Goal: Use online tool/utility: Utilize a website feature to perform a specific function

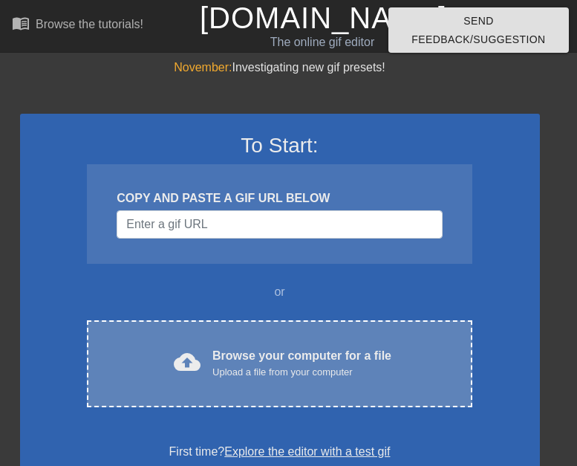
click at [338, 354] on div "Browse your computer for a file Upload a file from your computer" at bounding box center [301, 363] width 179 height 33
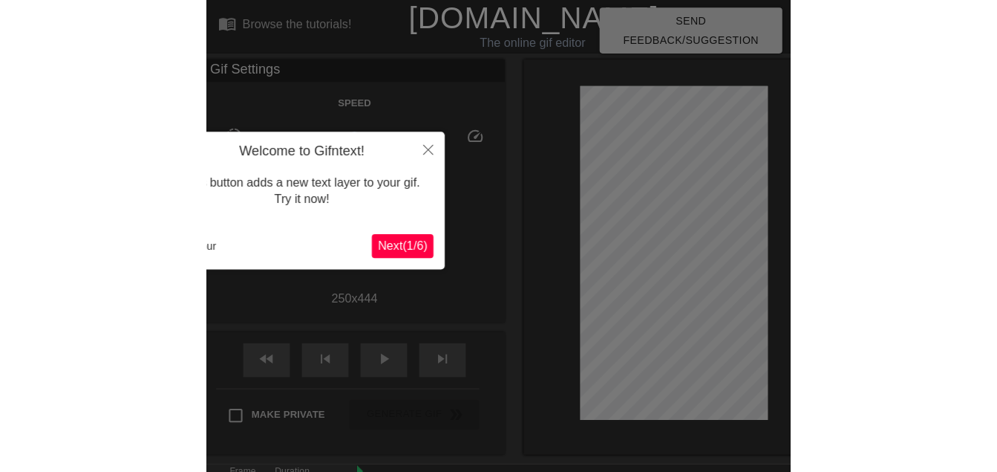
scroll to position [36, 0]
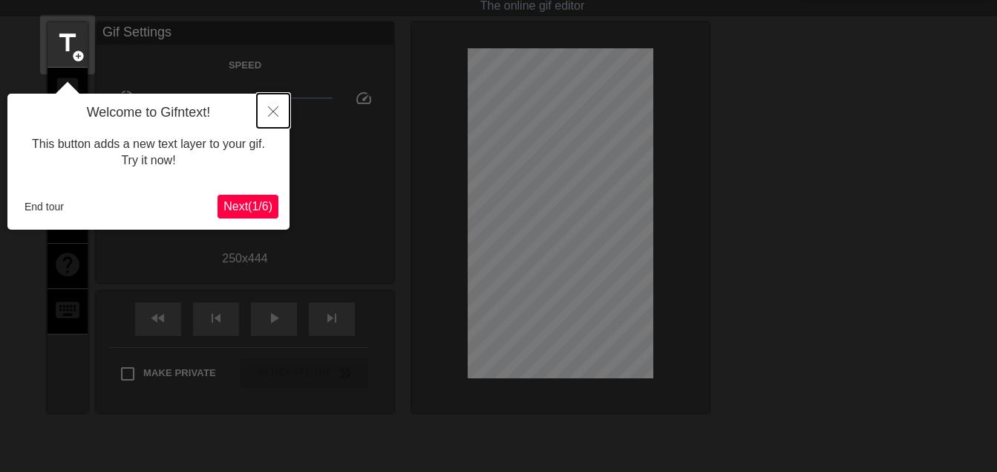
click at [274, 119] on button "Close" at bounding box center [273, 111] width 33 height 34
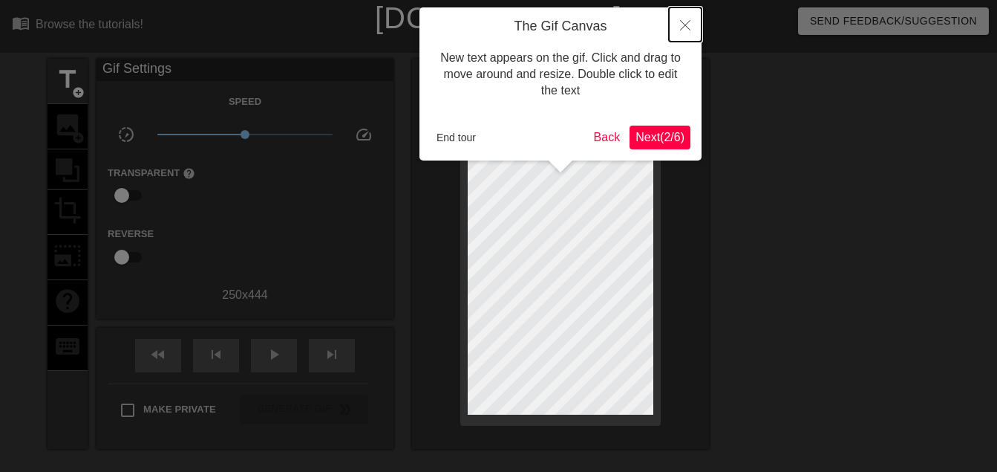
click at [692, 22] on button "Close" at bounding box center [685, 24] width 33 height 34
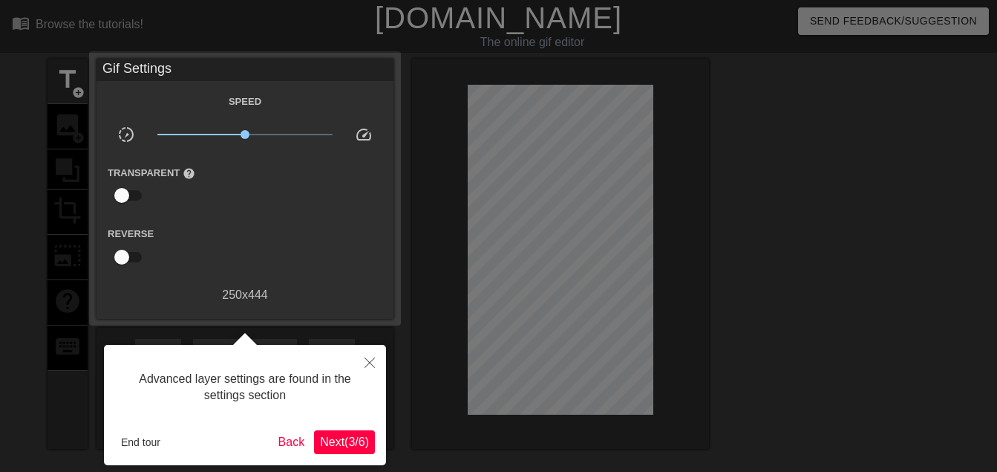
scroll to position [36, 0]
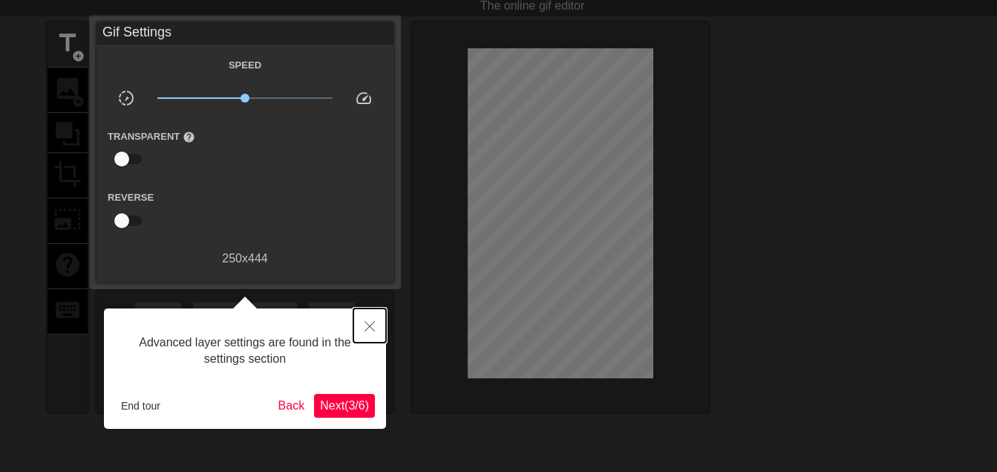
click at [373, 321] on button "Close" at bounding box center [369, 325] width 33 height 34
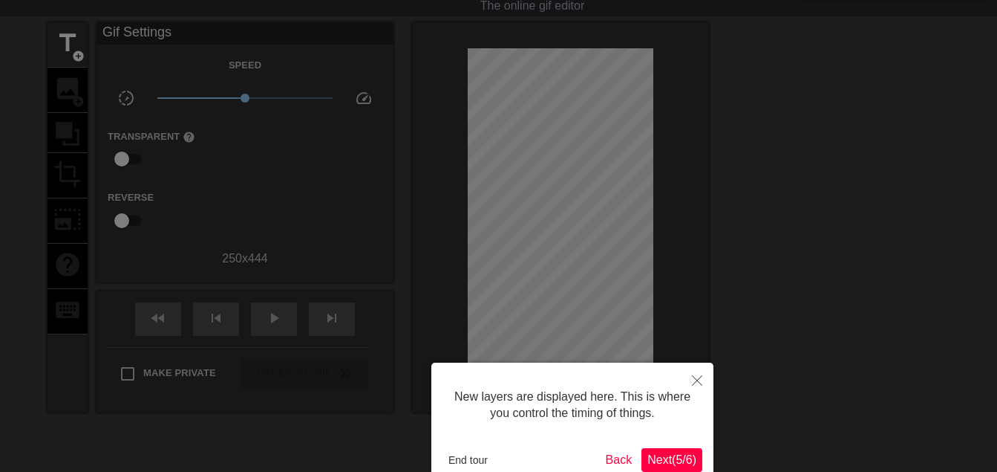
scroll to position [13, 0]
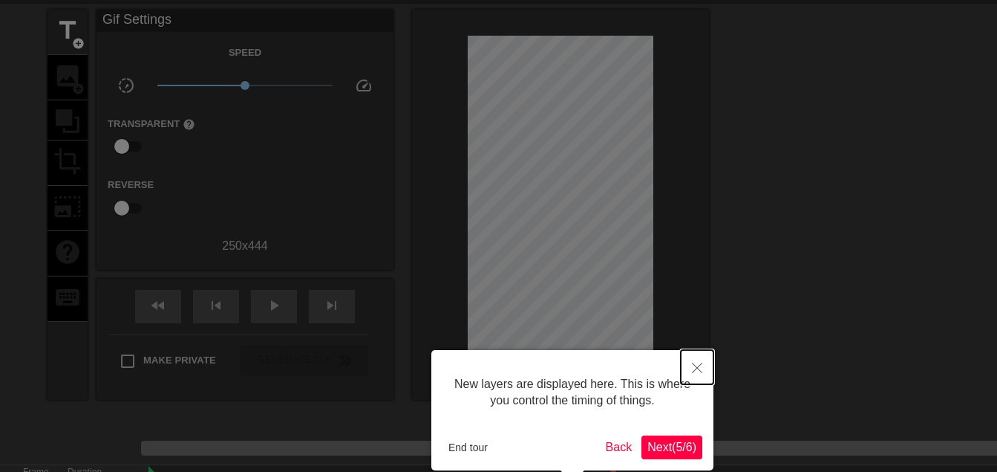
click at [692, 373] on icon "Close" at bounding box center [697, 367] width 10 height 10
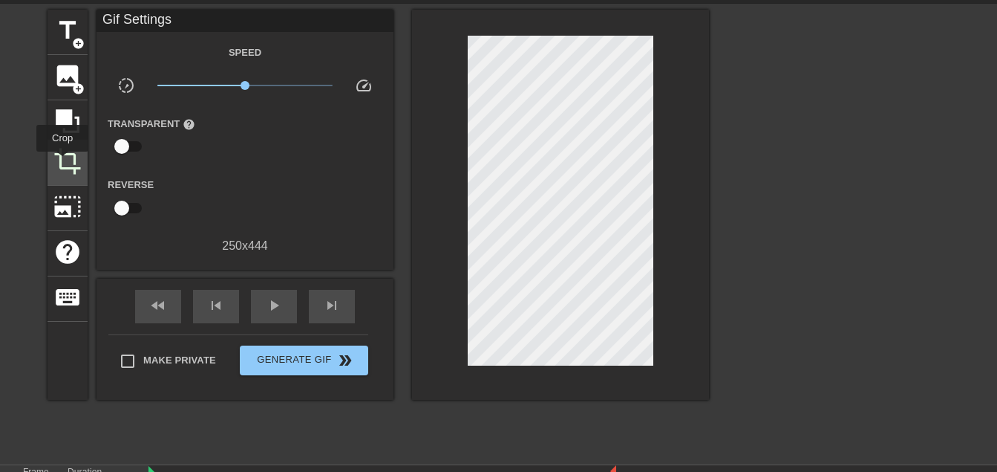
click at [62, 162] on span "crop" at bounding box center [67, 161] width 28 height 28
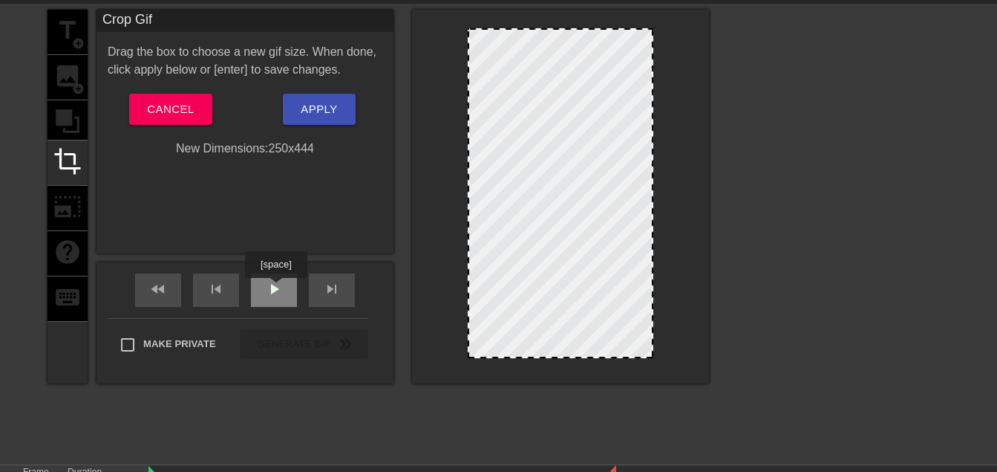
click at [275, 288] on span "play_arrow" at bounding box center [274, 289] width 18 height 18
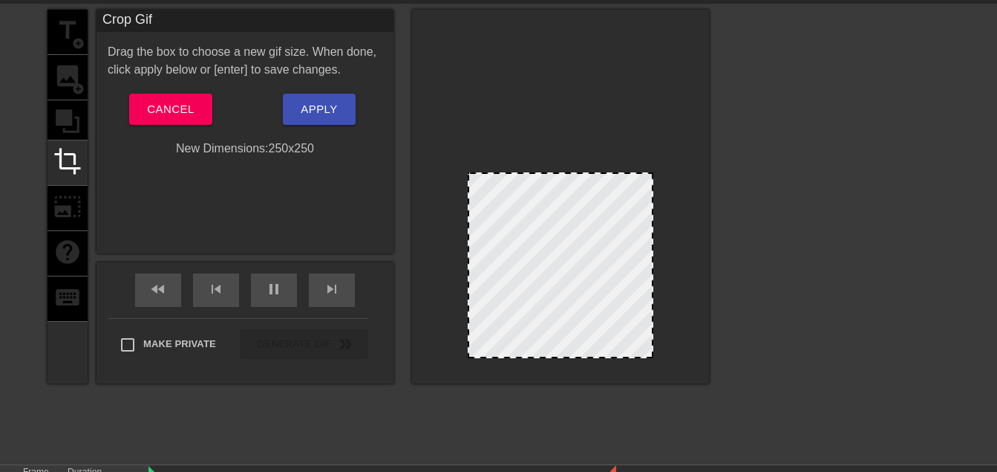
drag, startPoint x: 556, startPoint y: 31, endPoint x: 565, endPoint y: 175, distance: 144.3
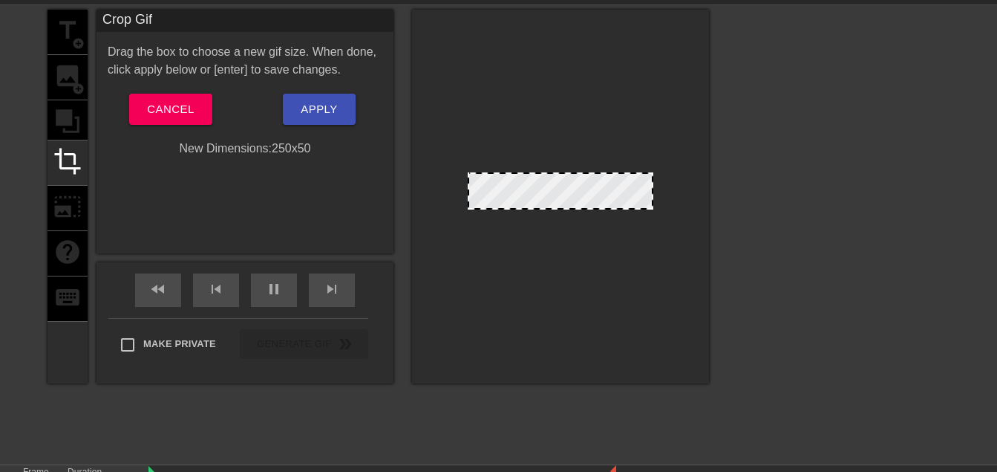
drag, startPoint x: 574, startPoint y: 356, endPoint x: 590, endPoint y: 207, distance: 149.4
click at [330, 107] on span "Apply" at bounding box center [319, 109] width 36 height 19
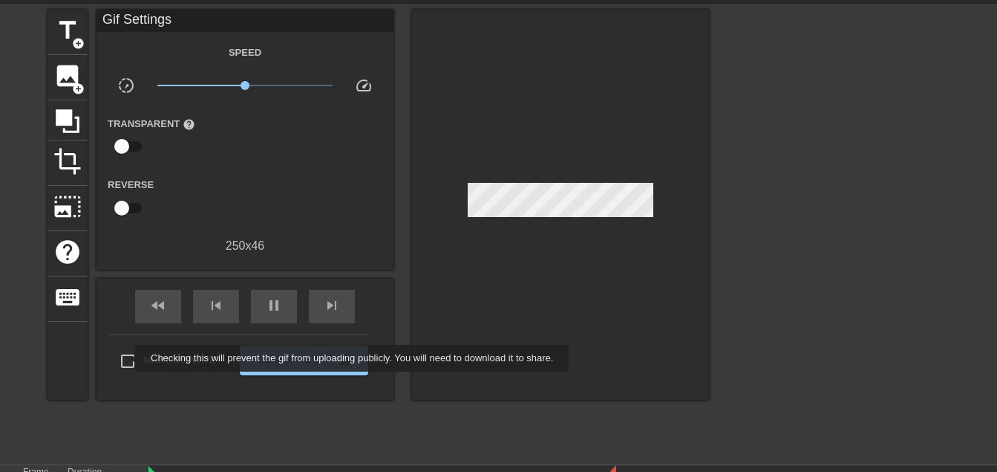
click at [125, 358] on input "Make Private" at bounding box center [127, 360] width 31 height 31
checkbox input "true"
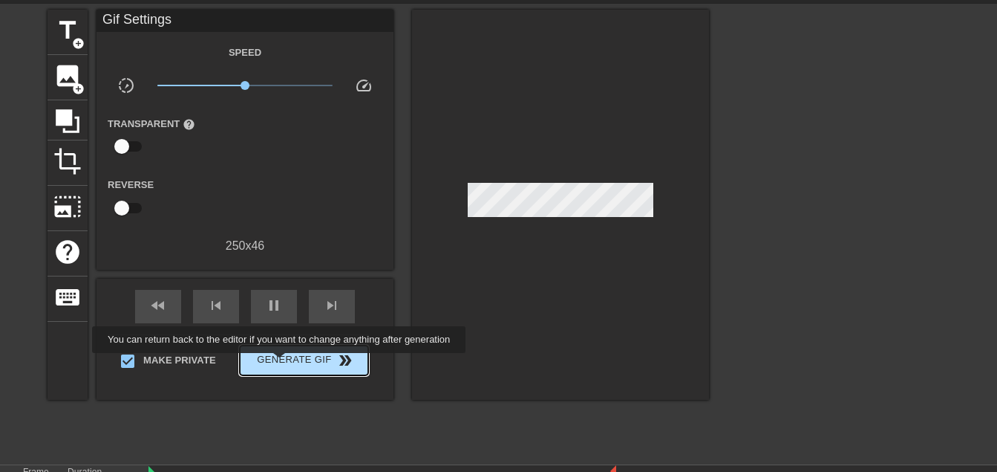
click at [281, 363] on span "Generate Gif double_arrow" at bounding box center [304, 360] width 117 height 18
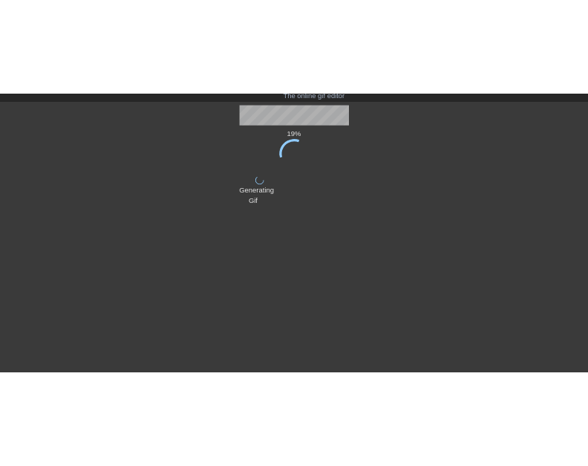
scroll to position [0, 0]
